Goal: Navigation & Orientation: Find specific page/section

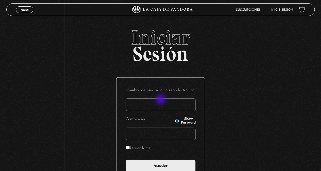
click at [161, 100] on input "Nombre de usuario o correo electrónico" at bounding box center [161, 104] width 70 height 13
type input "mmeza"
click at [126, 159] on input "Acceder" at bounding box center [161, 165] width 70 height 13
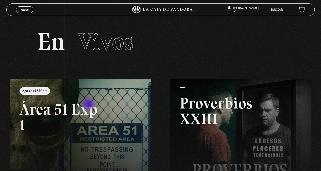
click at [89, 105] on link at bounding box center [170, 164] width 321 height 171
